Goal: Task Accomplishment & Management: Complete application form

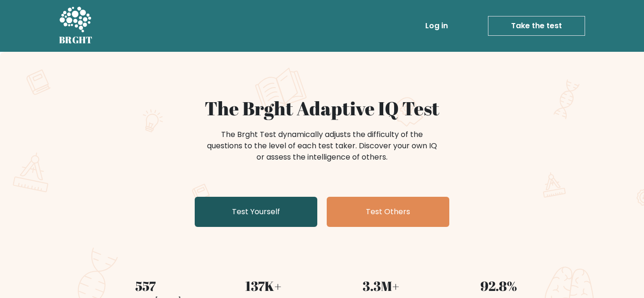
click at [261, 220] on link "Test Yourself" at bounding box center [256, 212] width 122 height 30
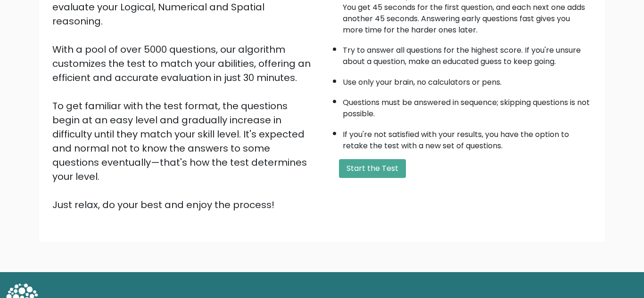
scroll to position [133, 0]
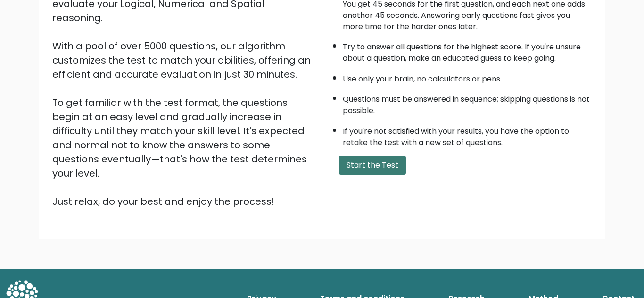
click at [380, 169] on button "Start the Test" at bounding box center [372, 165] width 67 height 19
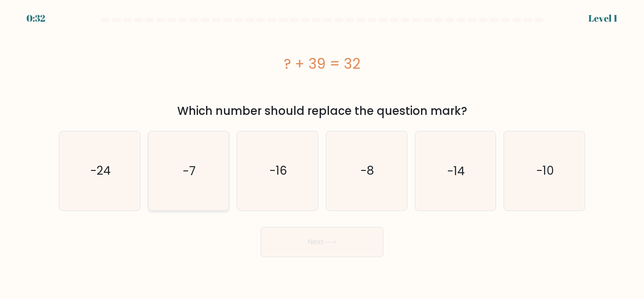
click at [179, 150] on icon "-7" at bounding box center [188, 170] width 79 height 79
click at [322, 150] on input "b. -7" at bounding box center [322, 150] width 0 height 2
radio input "true"
click at [309, 242] on button "Next" at bounding box center [322, 242] width 122 height 30
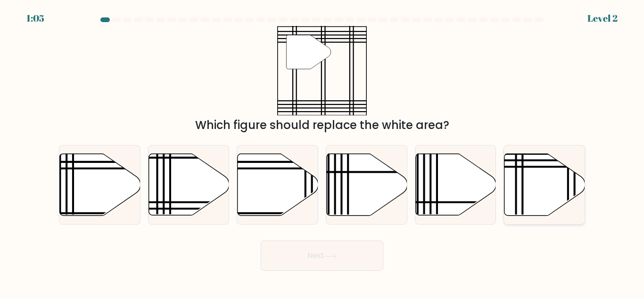
click at [522, 192] on icon at bounding box center [522, 219] width 0 height 162
click at [322, 152] on input "f." at bounding box center [322, 150] width 0 height 2
radio input "true"
click at [345, 259] on button "Next" at bounding box center [322, 256] width 122 height 30
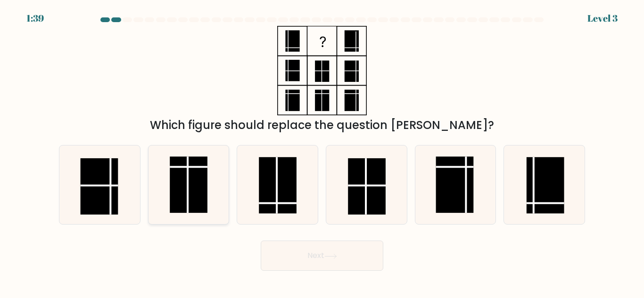
click at [204, 175] on rect at bounding box center [189, 185] width 38 height 57
click at [322, 152] on input "b." at bounding box center [322, 150] width 0 height 2
radio input "true"
click at [338, 247] on button "Next" at bounding box center [322, 256] width 122 height 30
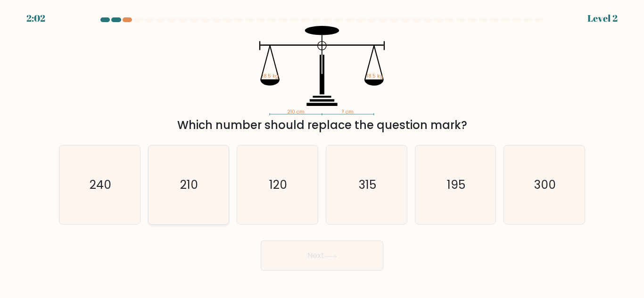
click at [185, 178] on text "210" at bounding box center [189, 185] width 18 height 16
click at [322, 152] on input "b. 210" at bounding box center [322, 150] width 0 height 2
radio input "true"
click at [326, 256] on icon at bounding box center [330, 256] width 13 height 5
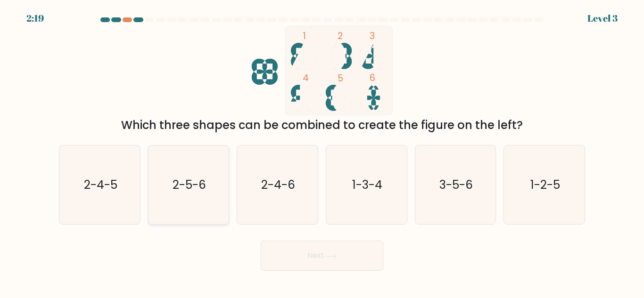
click at [167, 154] on icon "2-5-6" at bounding box center [188, 185] width 79 height 79
click at [322, 152] on input "b. 2-5-6" at bounding box center [322, 150] width 0 height 2
radio input "true"
click at [327, 255] on icon at bounding box center [330, 256] width 13 height 5
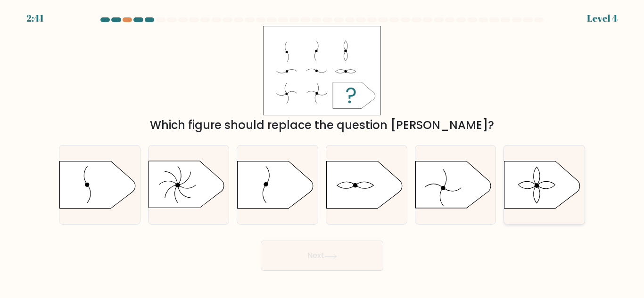
click at [519, 179] on icon at bounding box center [541, 185] width 75 height 47
click at [322, 152] on input "f." at bounding box center [322, 150] width 0 height 2
radio input "true"
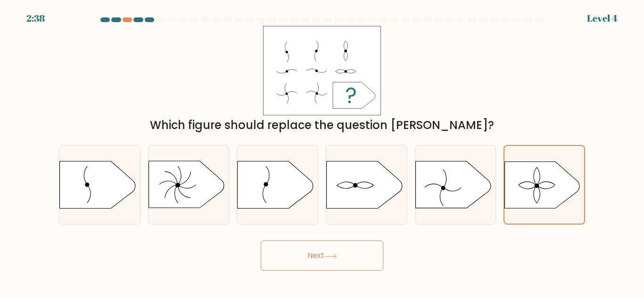
click at [302, 259] on button "Next" at bounding box center [322, 256] width 122 height 30
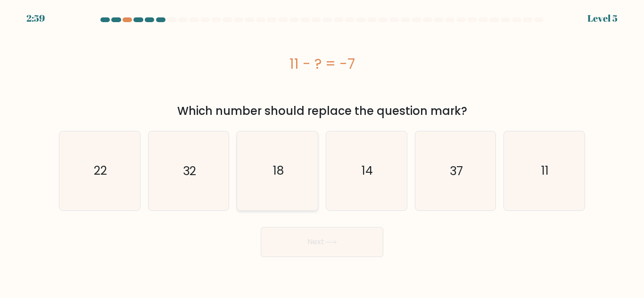
click at [265, 174] on icon "18" at bounding box center [277, 170] width 79 height 79
click at [322, 152] on input "c. 18" at bounding box center [322, 150] width 0 height 2
radio input "true"
click at [295, 235] on button "Next" at bounding box center [322, 242] width 122 height 30
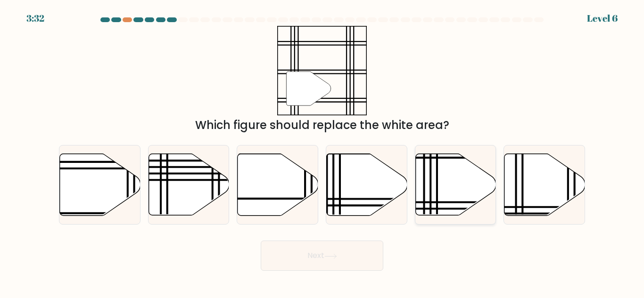
click at [440, 168] on icon at bounding box center [455, 185] width 81 height 62
click at [322, 152] on input "e." at bounding box center [322, 150] width 0 height 2
radio input "true"
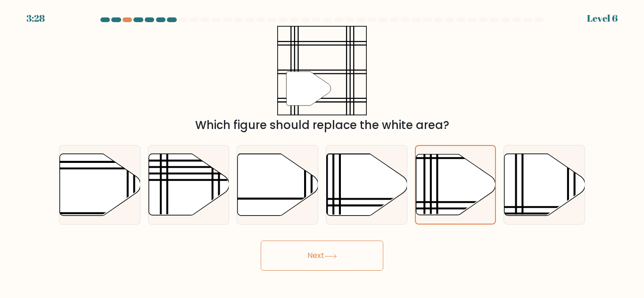
click at [284, 258] on button "Next" at bounding box center [322, 256] width 122 height 30
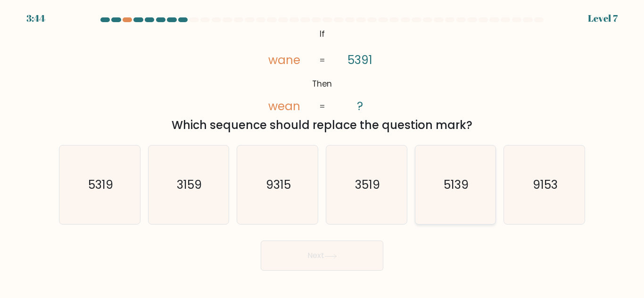
click at [460, 157] on icon "5139" at bounding box center [455, 185] width 79 height 79
click at [322, 152] on input "e. 5139" at bounding box center [322, 150] width 0 height 2
radio input "true"
click at [300, 247] on button "Next" at bounding box center [322, 256] width 122 height 30
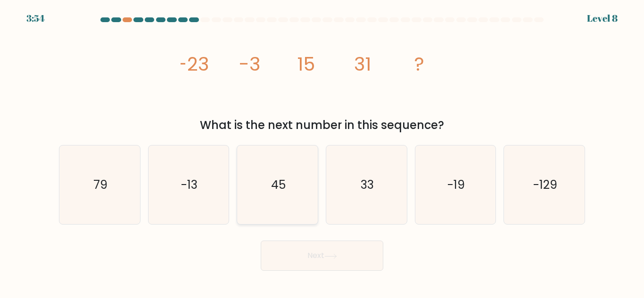
click at [287, 182] on icon "45" at bounding box center [277, 185] width 79 height 79
click at [322, 152] on input "c. 45" at bounding box center [322, 150] width 0 height 2
radio input "true"
click at [294, 264] on button "Next" at bounding box center [322, 256] width 122 height 30
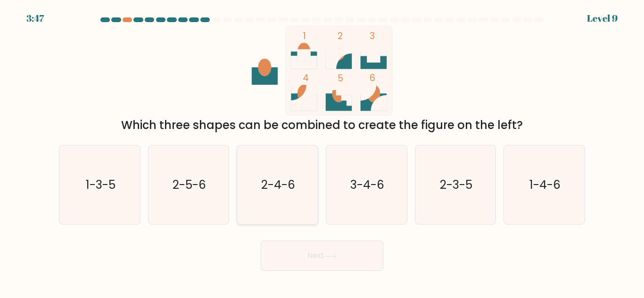
click at [307, 162] on icon "2-4-6" at bounding box center [277, 185] width 79 height 79
click at [322, 152] on input "c. 2-4-6" at bounding box center [322, 150] width 0 height 2
radio input "true"
click at [321, 255] on button "Next" at bounding box center [322, 256] width 122 height 30
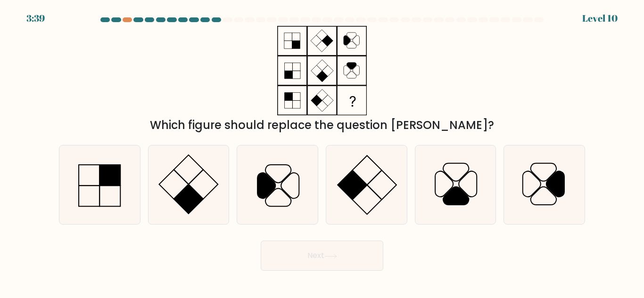
click at [329, 81] on icon at bounding box center [322, 71] width 118 height 90
click at [551, 159] on icon at bounding box center [544, 185] width 79 height 79
click at [322, 152] on input "f." at bounding box center [322, 150] width 0 height 2
radio input "true"
click at [318, 246] on button "Next" at bounding box center [322, 256] width 122 height 30
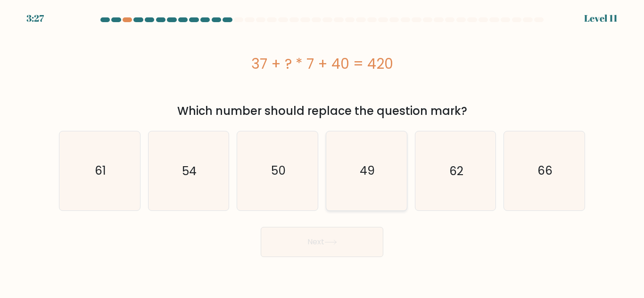
click at [368, 201] on icon "49" at bounding box center [366, 170] width 79 height 79
click at [322, 152] on input "d. 49" at bounding box center [322, 150] width 0 height 2
radio input "true"
click at [330, 246] on button "Next" at bounding box center [322, 242] width 122 height 30
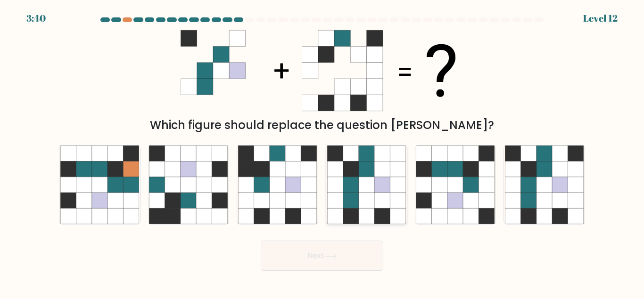
click at [363, 186] on icon at bounding box center [367, 185] width 16 height 16
click at [322, 152] on input "d." at bounding box center [322, 150] width 0 height 2
radio input "true"
click at [556, 178] on icon at bounding box center [560, 185] width 16 height 16
click at [322, 152] on input "f." at bounding box center [322, 150] width 0 height 2
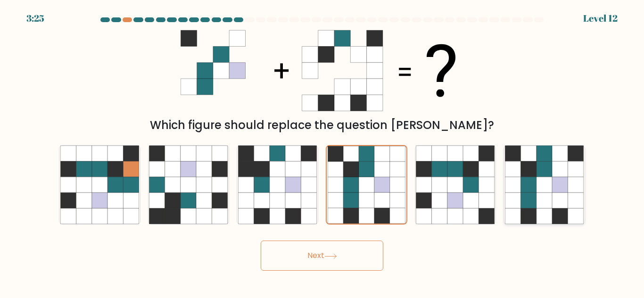
radio input "true"
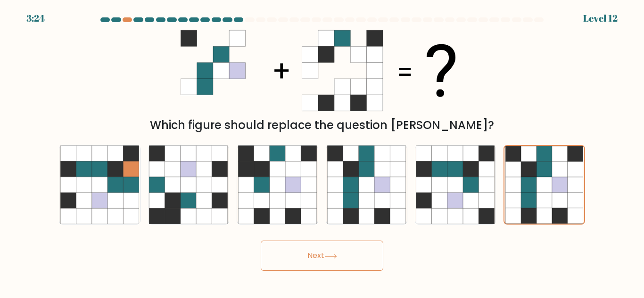
click at [306, 249] on button "Next" at bounding box center [322, 256] width 122 height 30
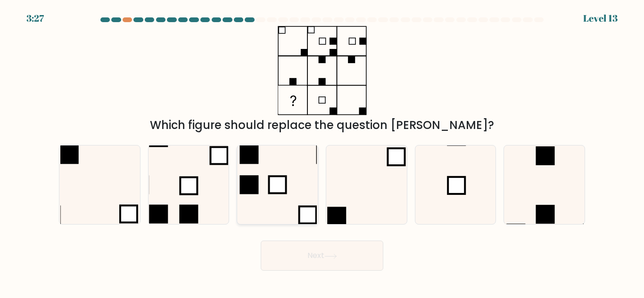
click at [281, 218] on icon at bounding box center [277, 185] width 79 height 79
click at [322, 152] on input "c." at bounding box center [322, 150] width 0 height 2
radio input "true"
click at [304, 257] on button "Next" at bounding box center [322, 256] width 122 height 30
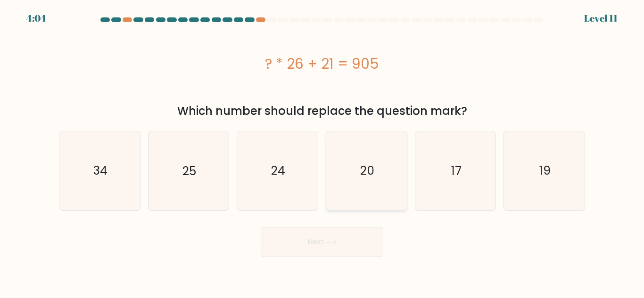
click at [373, 147] on icon "20" at bounding box center [366, 170] width 79 height 79
click at [322, 149] on input "d. 20" at bounding box center [322, 150] width 0 height 2
radio input "true"
click at [282, 244] on button "Next" at bounding box center [322, 242] width 122 height 30
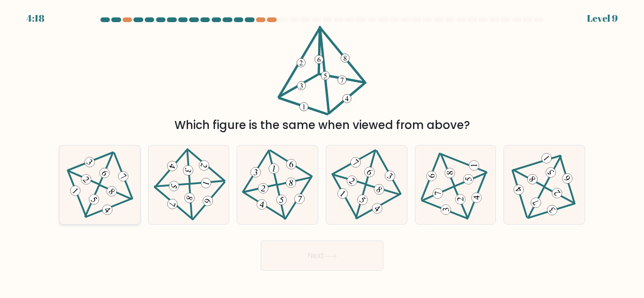
click at [130, 174] on icon at bounding box center [99, 185] width 64 height 63
click at [322, 152] on input "a." at bounding box center [322, 150] width 0 height 2
radio input "true"
click at [341, 263] on button "Next" at bounding box center [322, 256] width 122 height 30
